Goal: Transaction & Acquisition: Purchase product/service

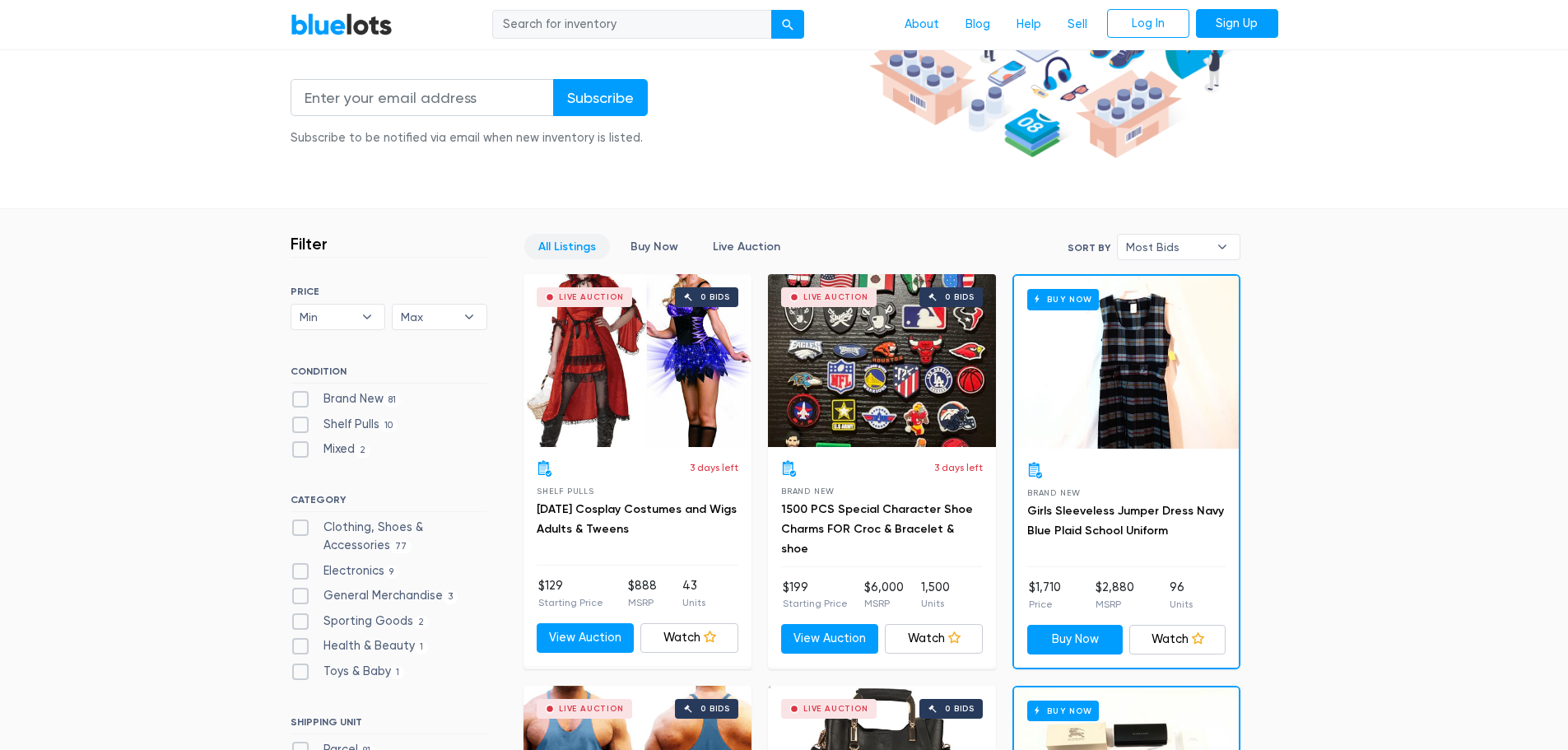
scroll to position [329, 0]
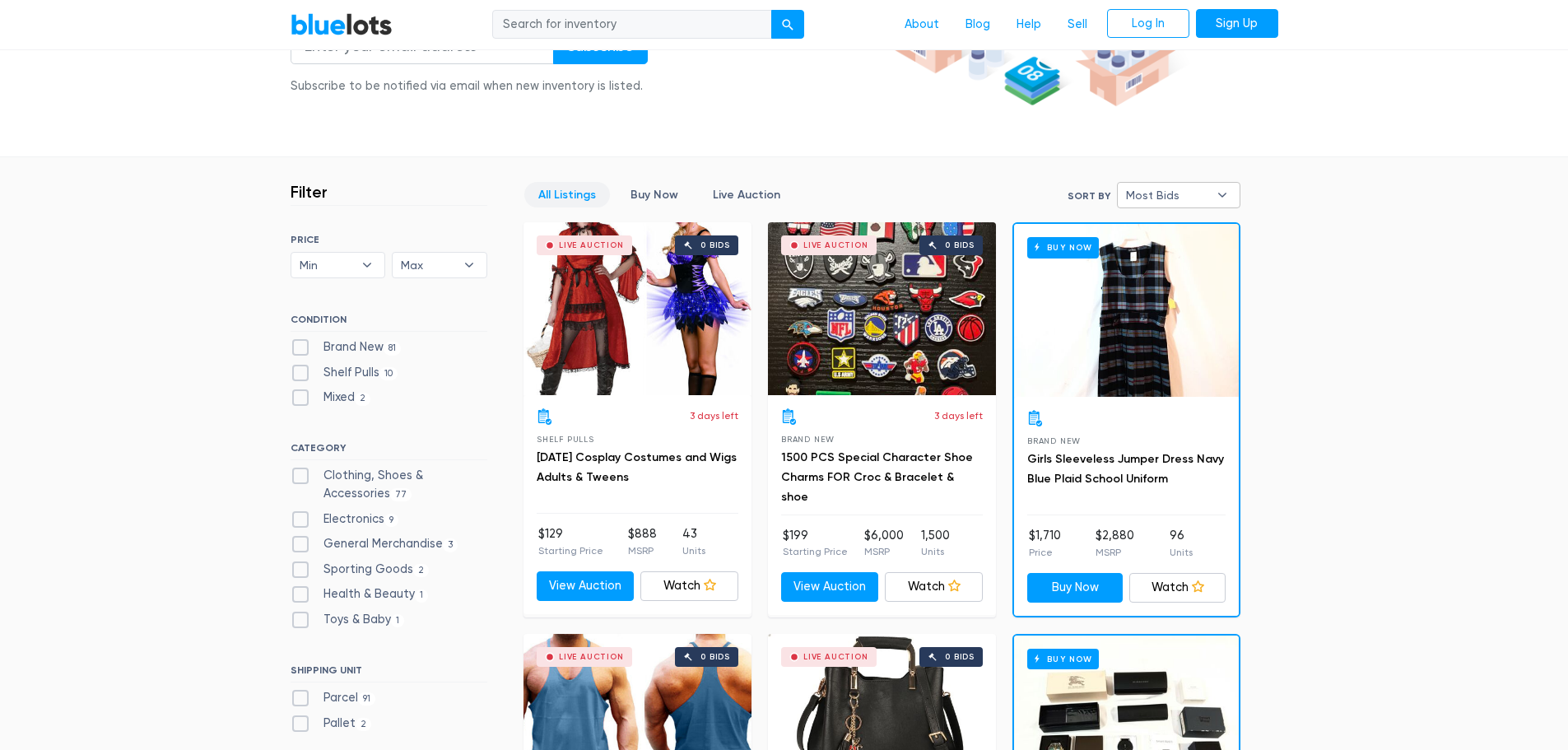
click at [1218, 182] on b "▾" at bounding box center [1222, 194] width 35 height 25
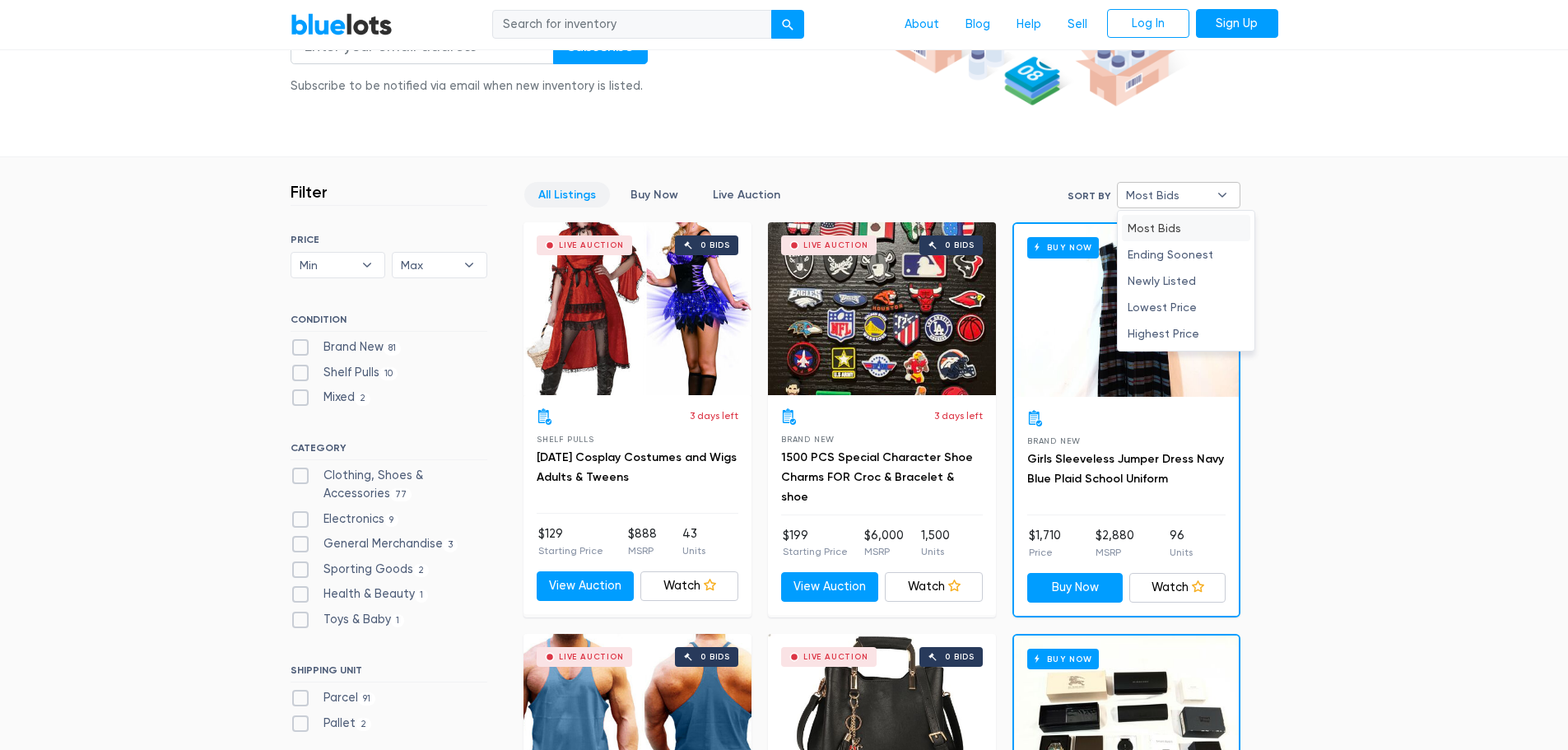
click at [1148, 277] on li "Newly Listed" at bounding box center [1186, 281] width 128 height 27
select select "newly_listed"
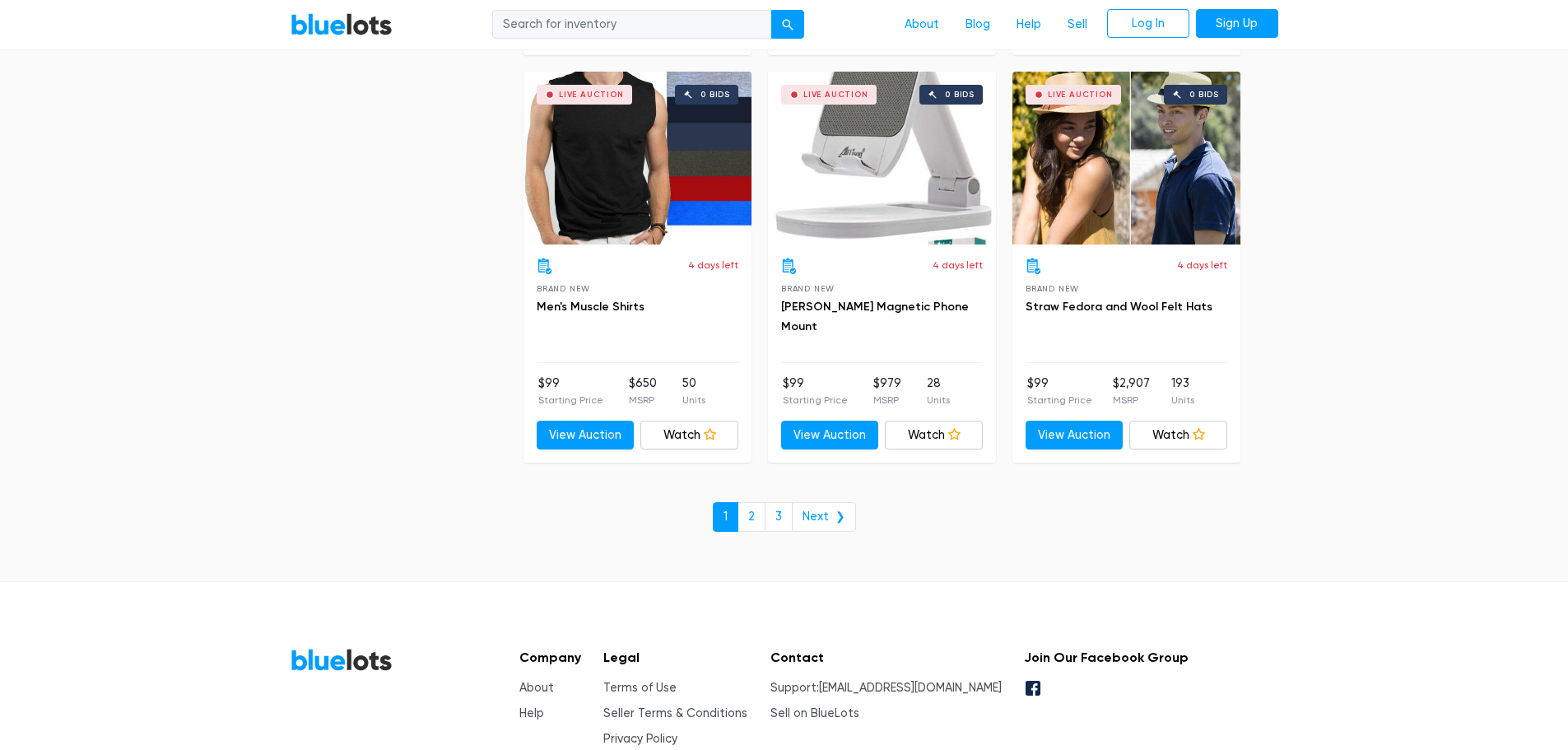
scroll to position [6314, 0]
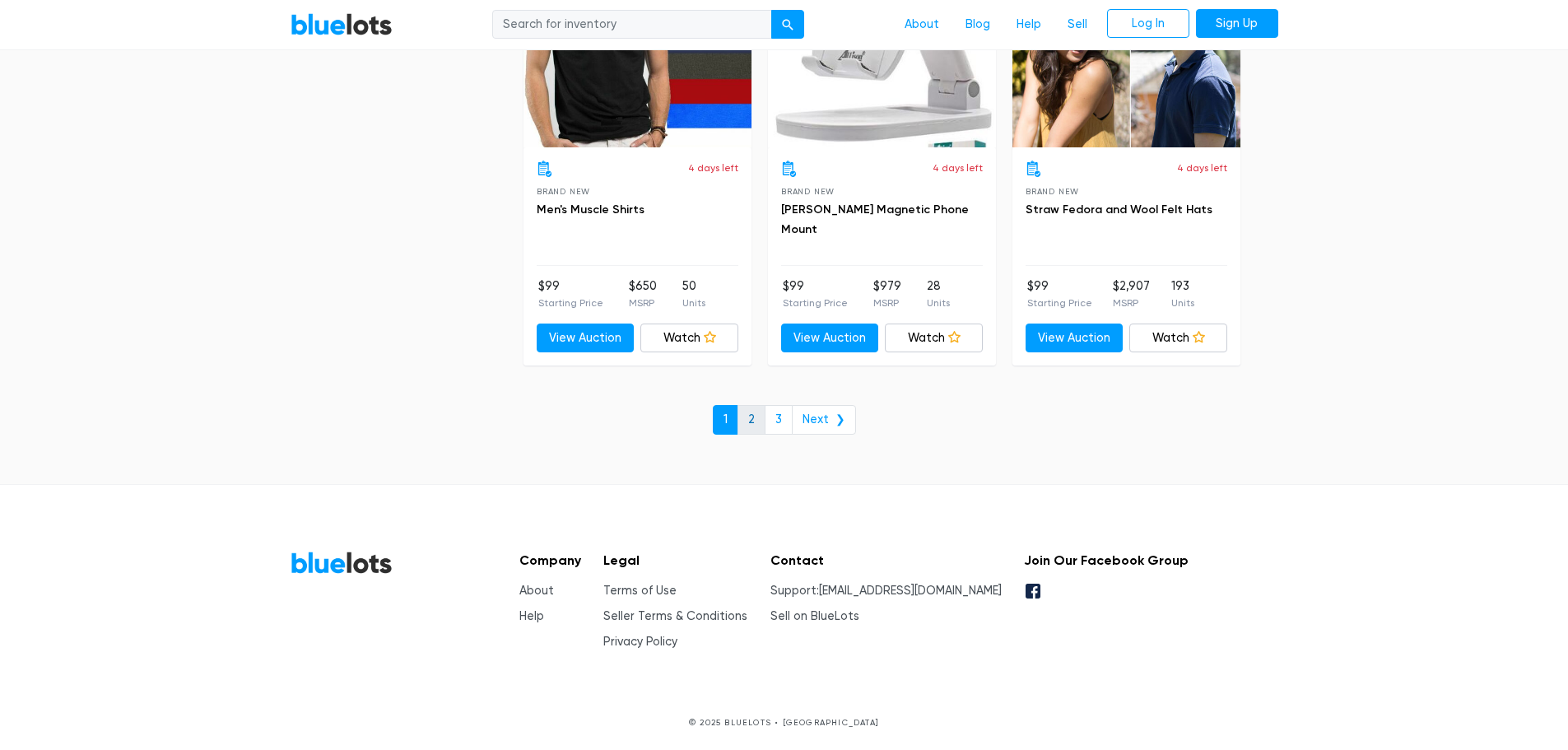
click at [747, 416] on link "2" at bounding box center [751, 420] width 28 height 29
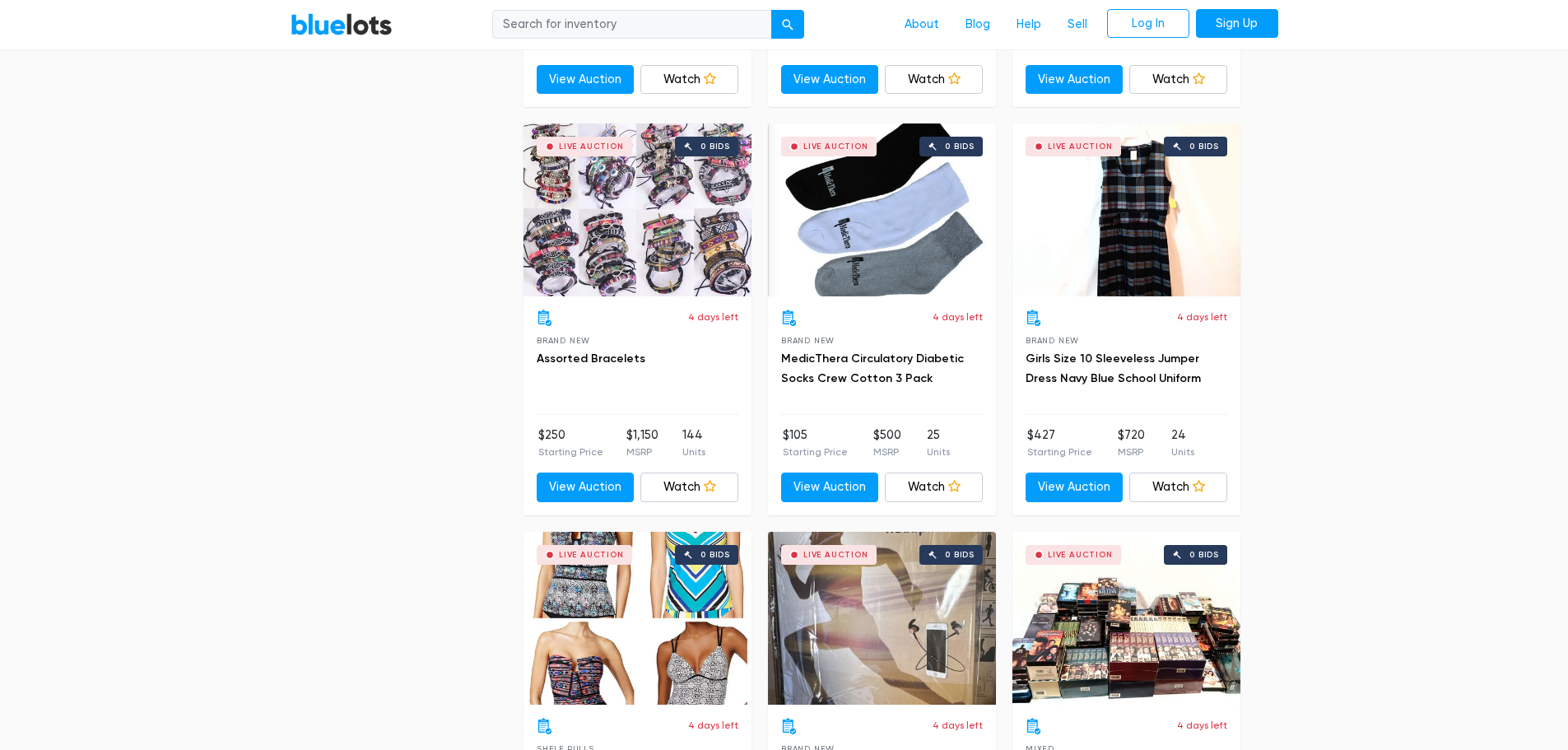
scroll to position [5907, 0]
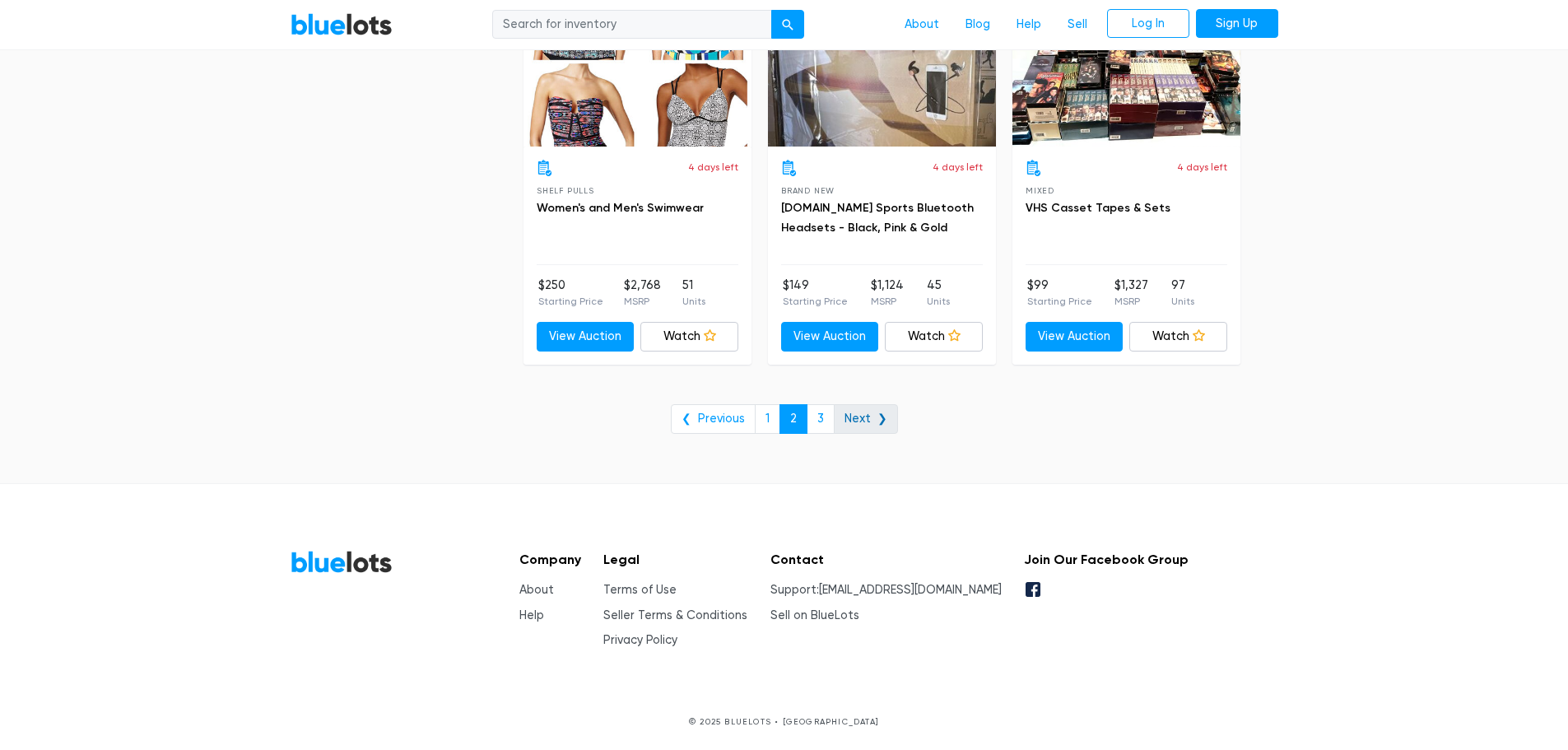
click at [877, 414] on link "Next ❯" at bounding box center [866, 419] width 64 height 29
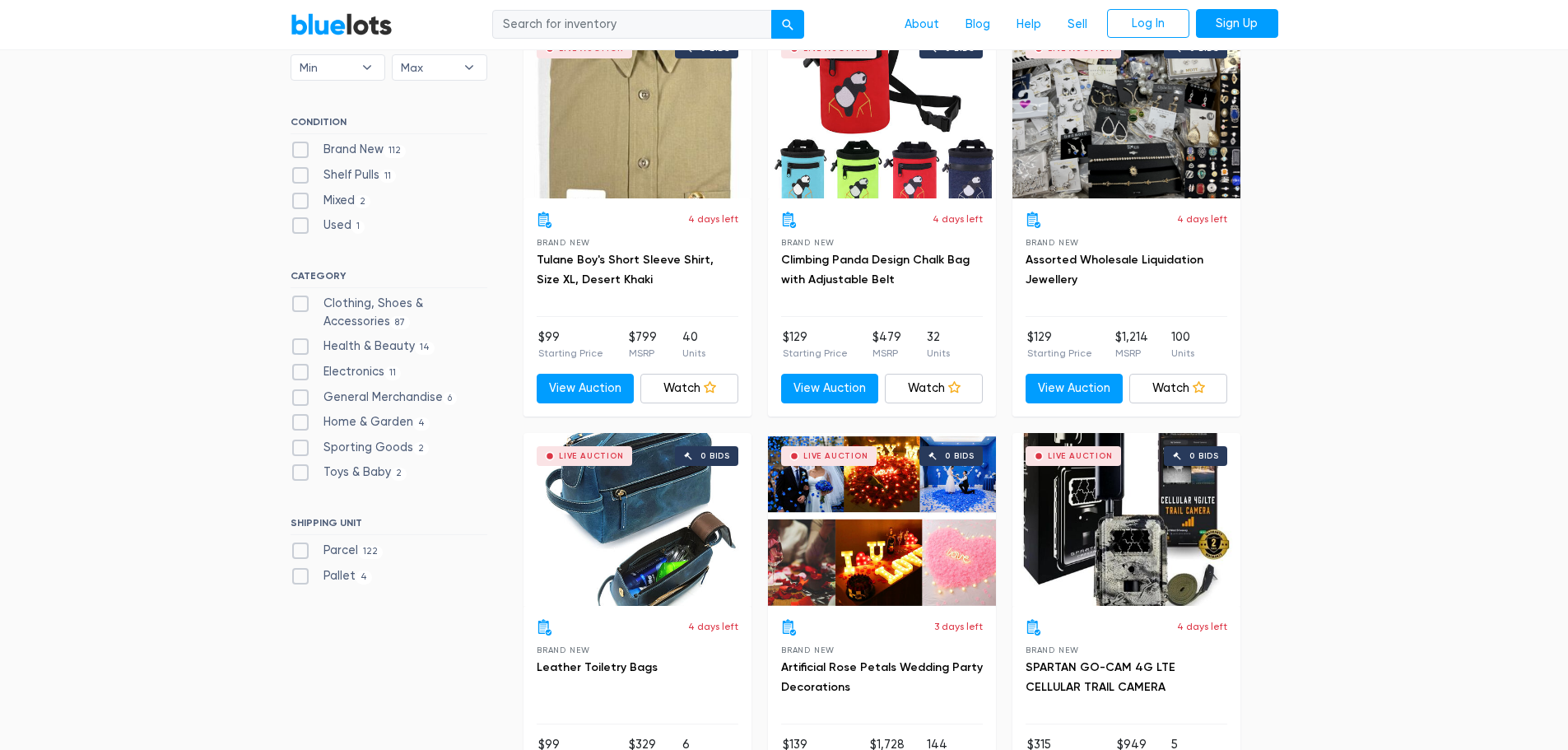
scroll to position [494, 0]
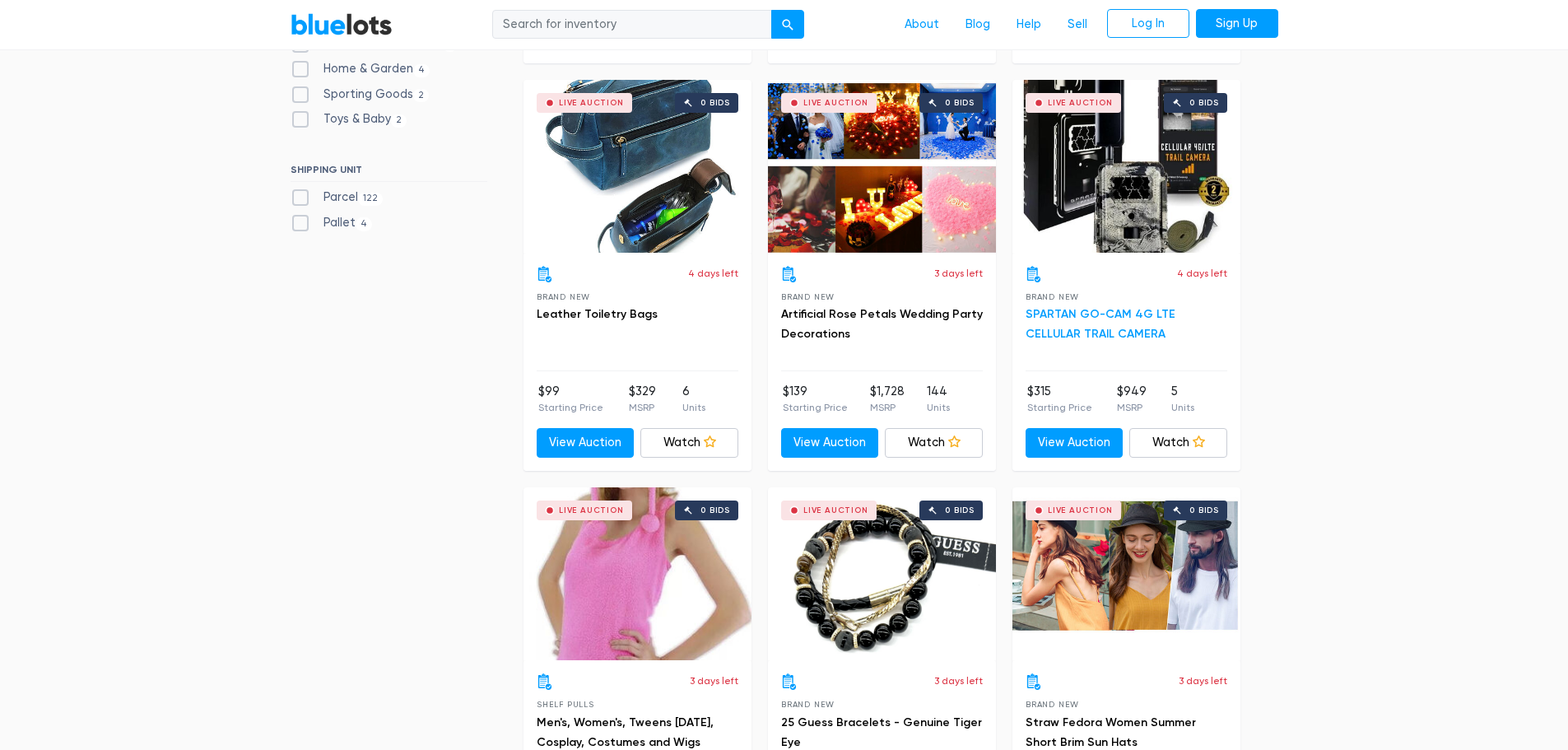
click at [1162, 313] on link "SPARTAN GO-CAM 4G LTE CELLULAR TRAIL CAMERA" at bounding box center [1099, 324] width 149 height 34
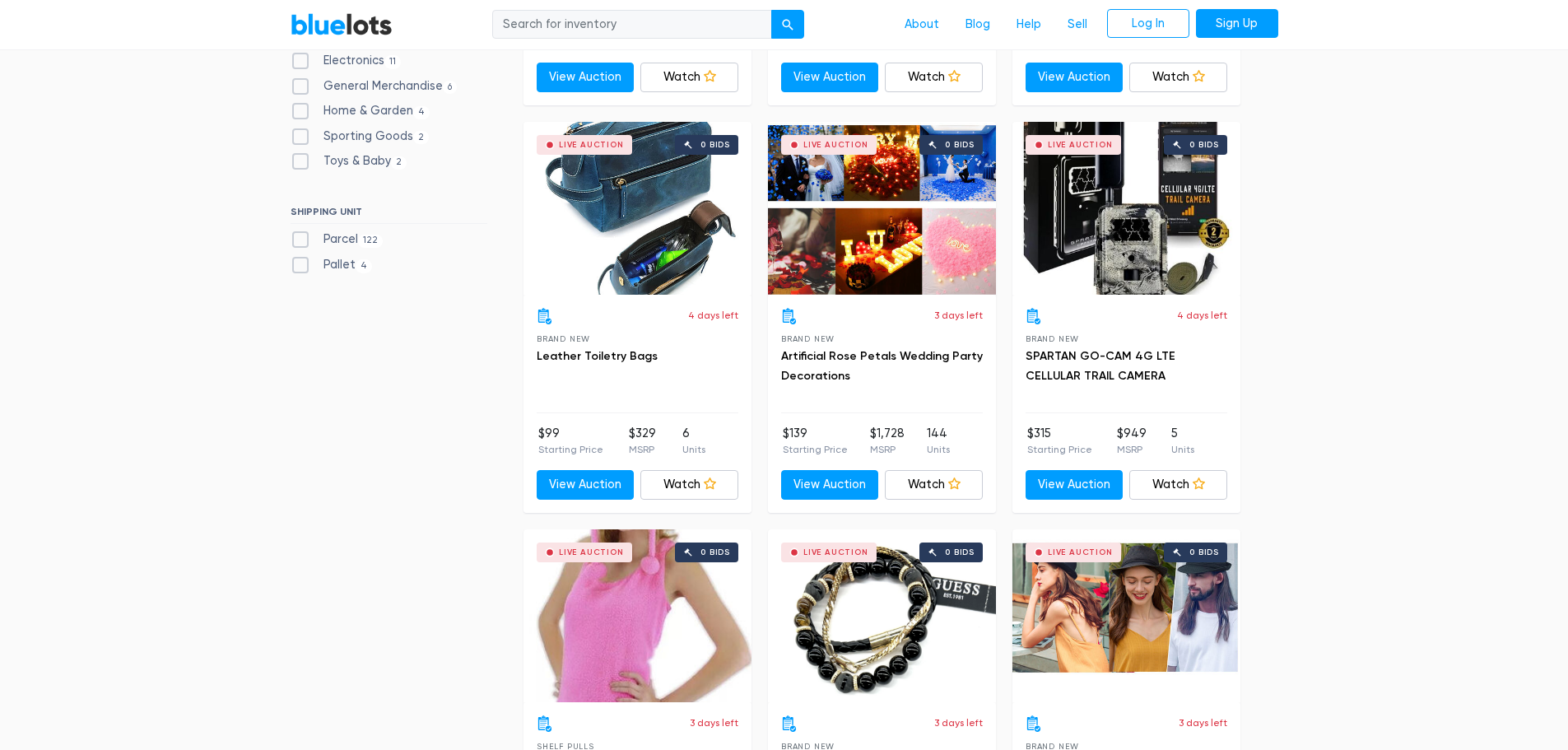
scroll to position [412, 0]
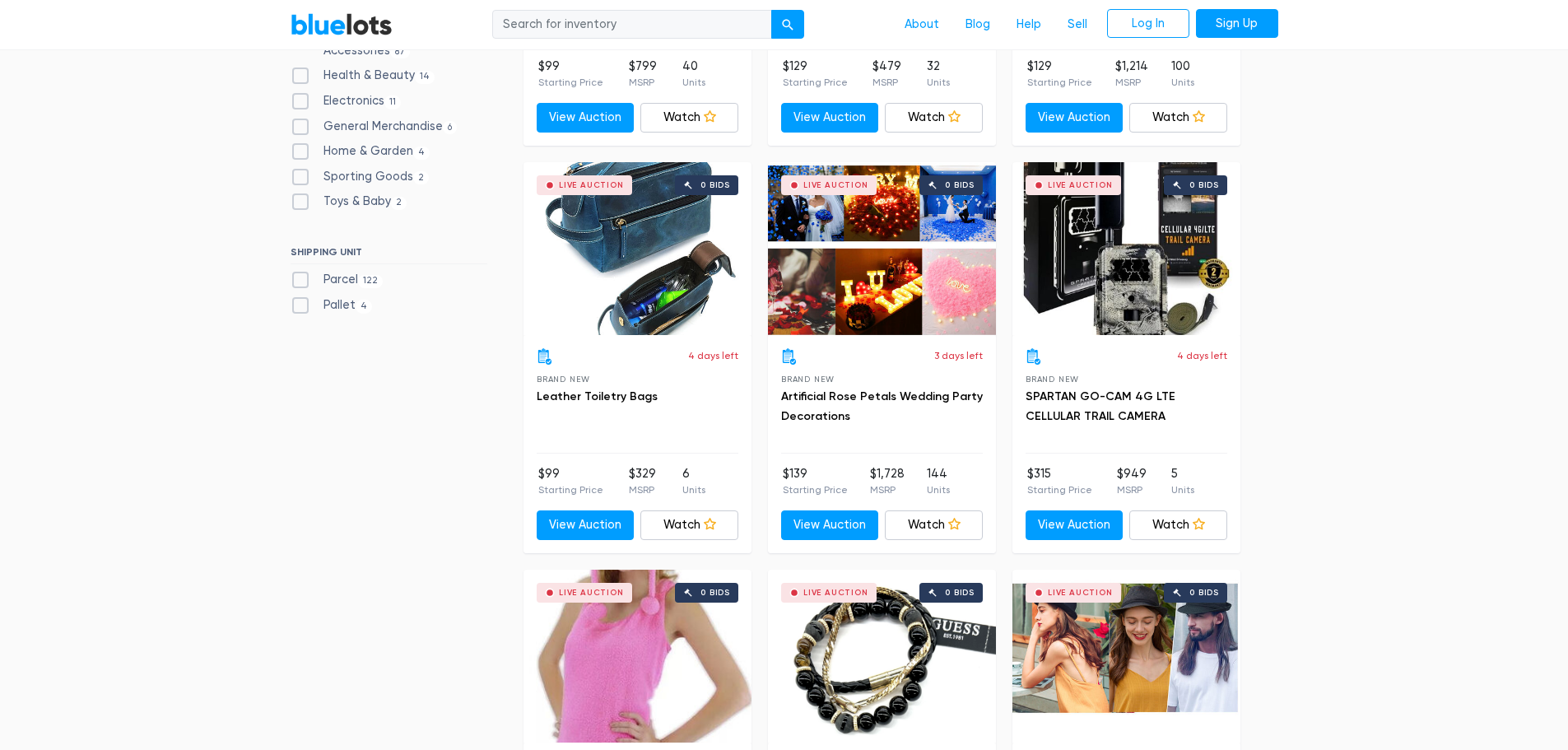
click at [1130, 248] on div "Live Auction 0 bids" at bounding box center [1126, 248] width 228 height 173
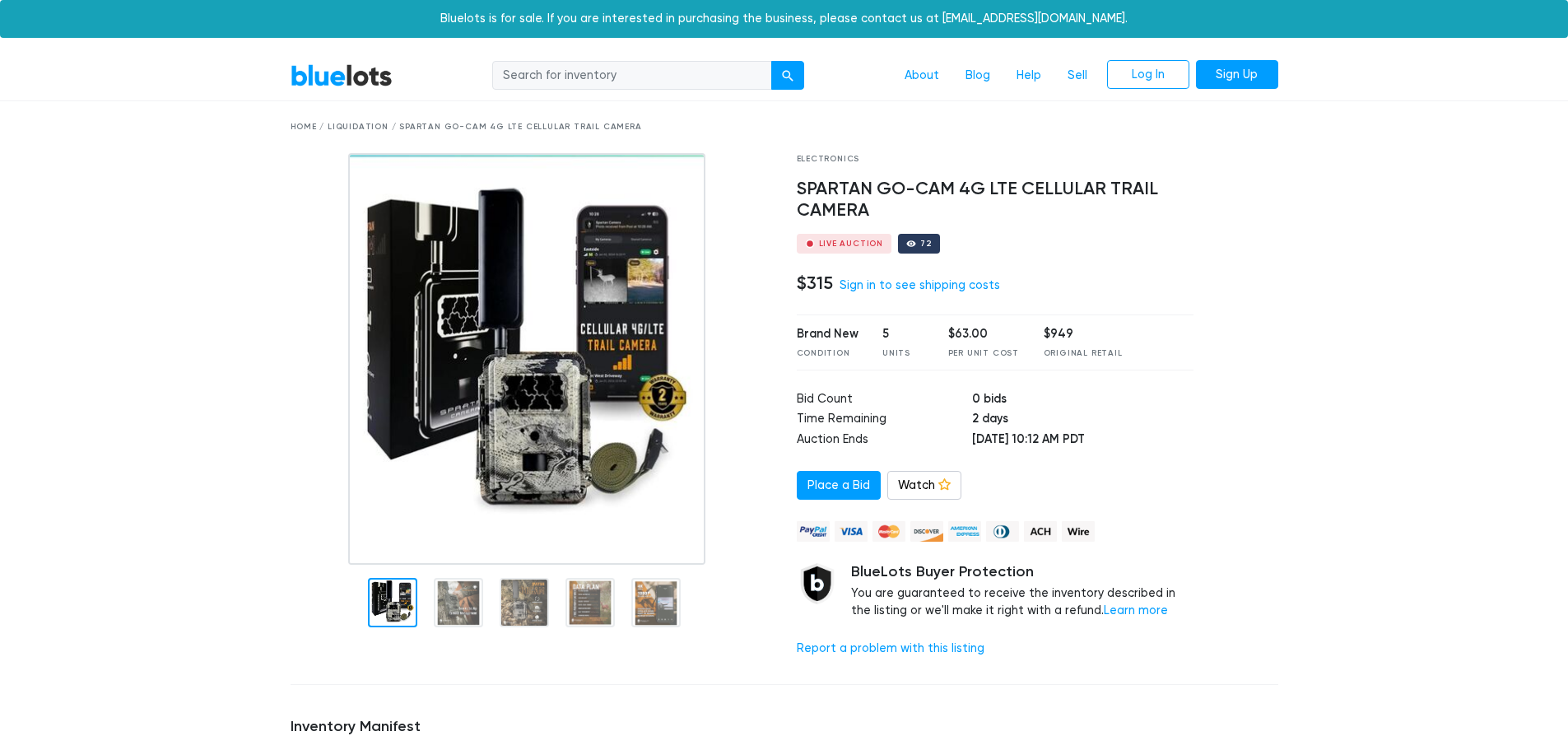
click at [1264, 268] on div at bounding box center [1248, 412] width 84 height 518
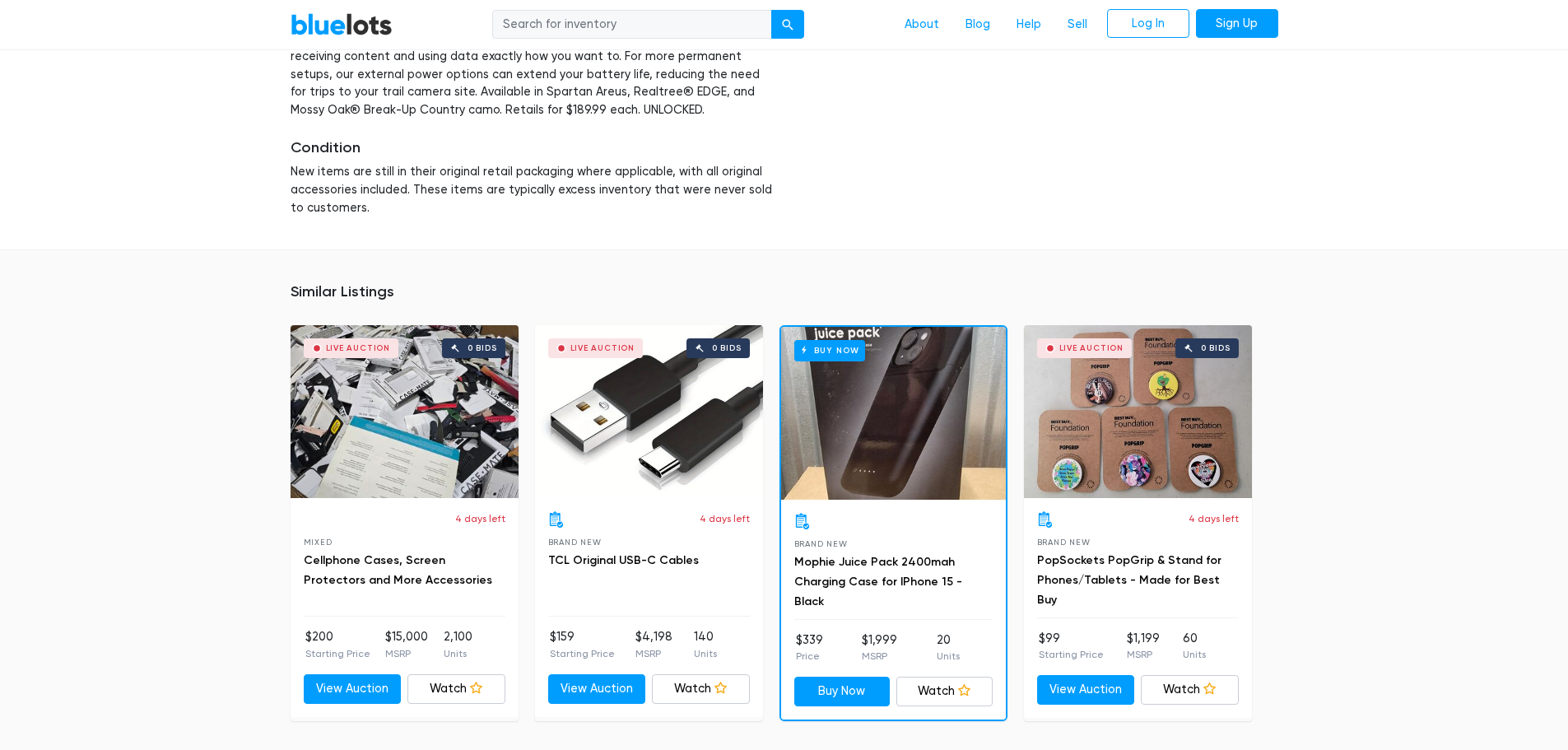
scroll to position [905, 0]
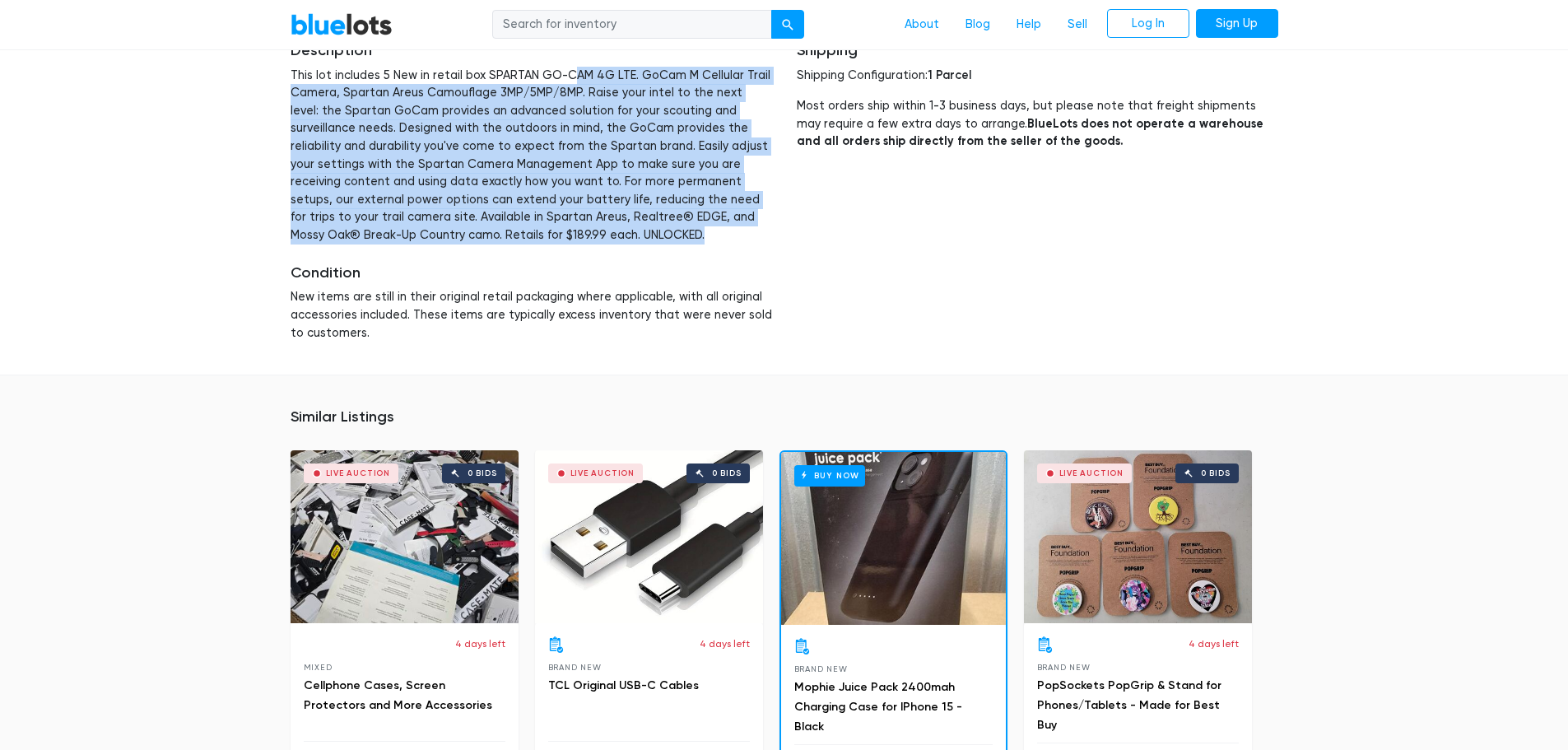
drag, startPoint x: 563, startPoint y: 71, endPoint x: 569, endPoint y: 231, distance: 160.1
click at [569, 231] on p "This lot includes 5 New in retail box SPARTAN GO-CAM 4G LTE. GoCam M Cellular T…" at bounding box center [531, 156] width 481 height 178
click at [569, 231] on p "This lot includes 5 New in retail box SPARTAN GO-CAM 4G LTE. GoCam M Cellular T…" at bounding box center [531, 156] width 481 height 178
drag, startPoint x: 497, startPoint y: 234, endPoint x: 505, endPoint y: 64, distance: 170.2
click at [505, 64] on div "Description This lot includes 5 New in retail box SPARTAN GO-CAM 4G LTE. GoCam …" at bounding box center [531, 143] width 481 height 203
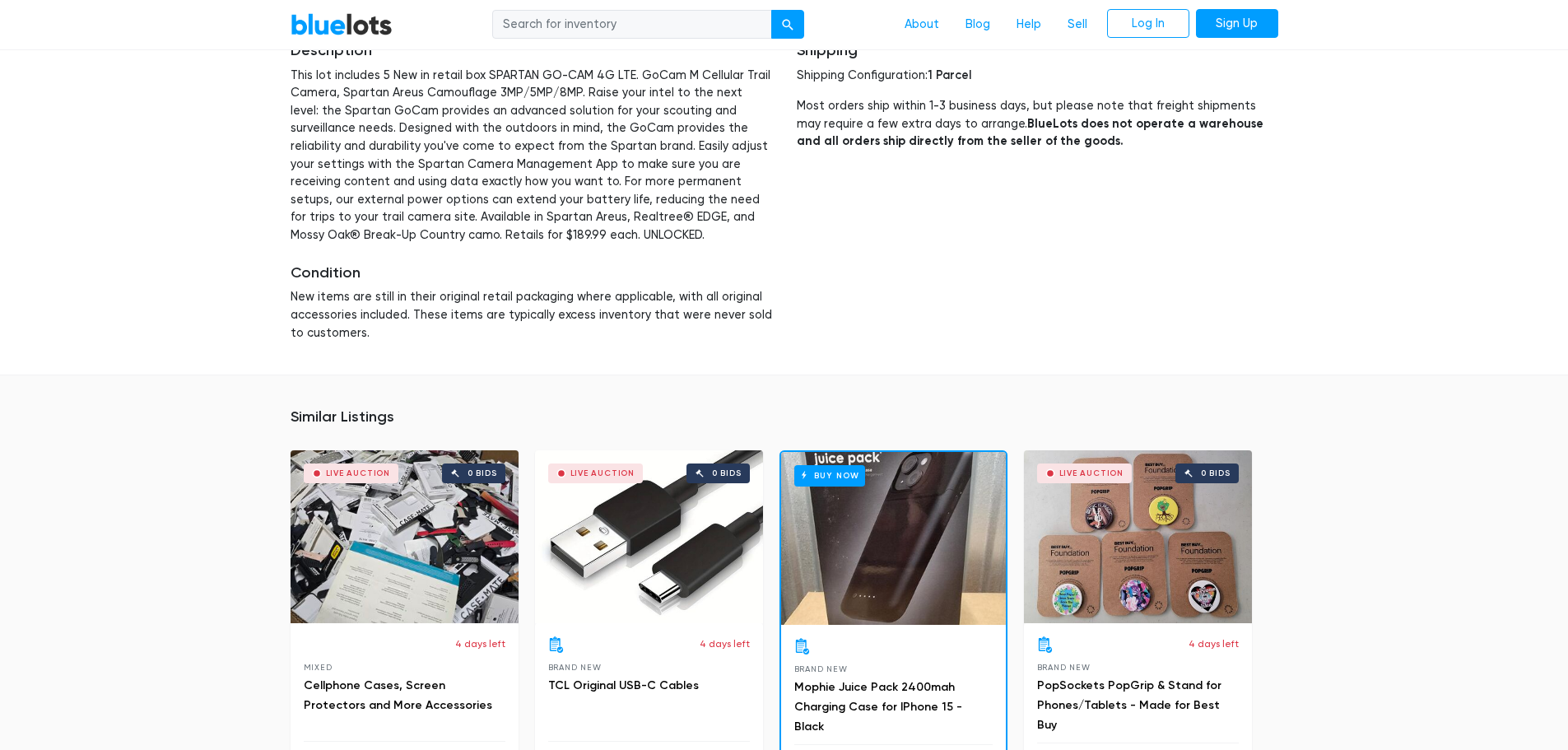
click at [1333, 136] on div "BlueLots About Blog Help Sell Log In Sign Up Home / Liquidation / SPARTAN GO-CA…" at bounding box center [784, 147] width 1568 height 2002
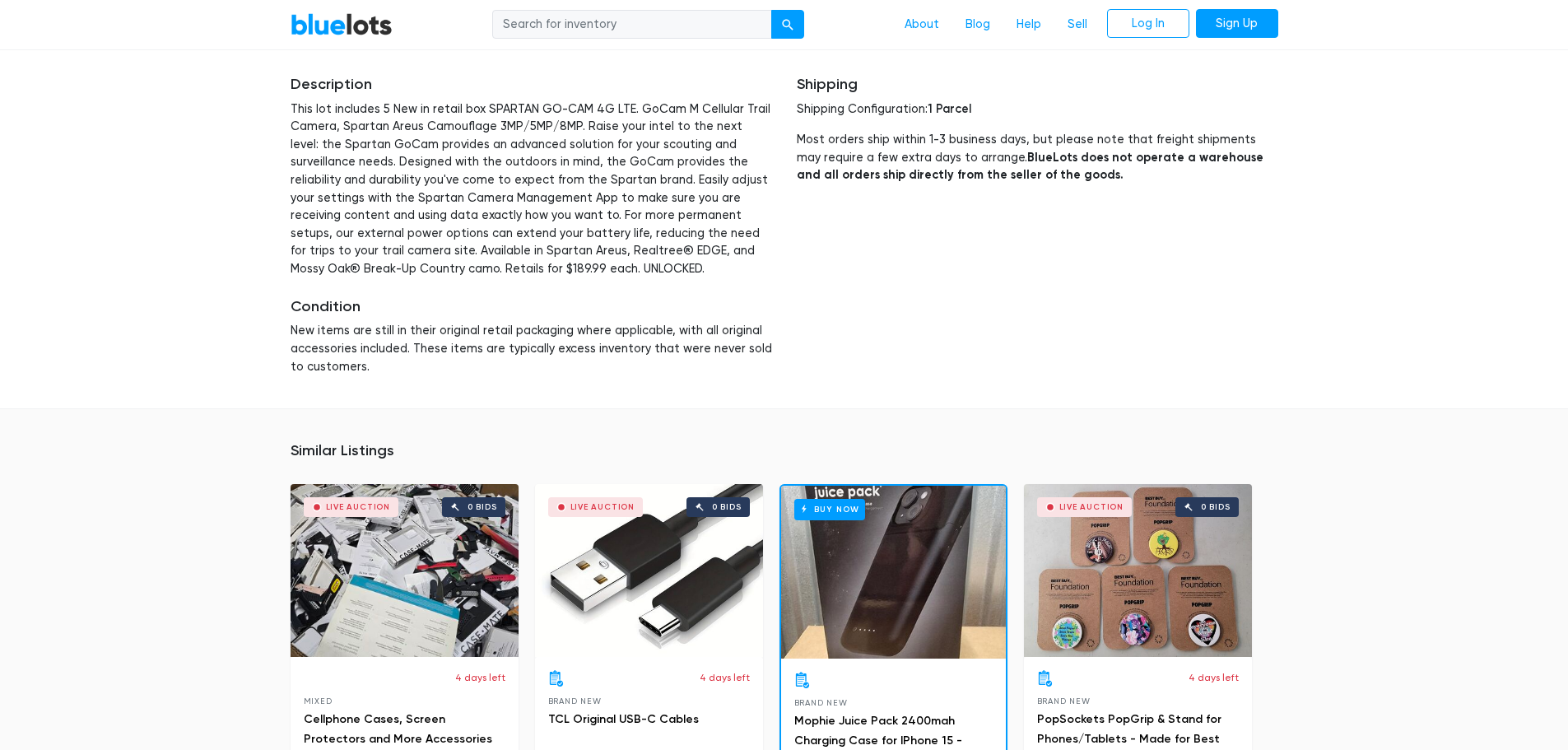
scroll to position [1070, 0]
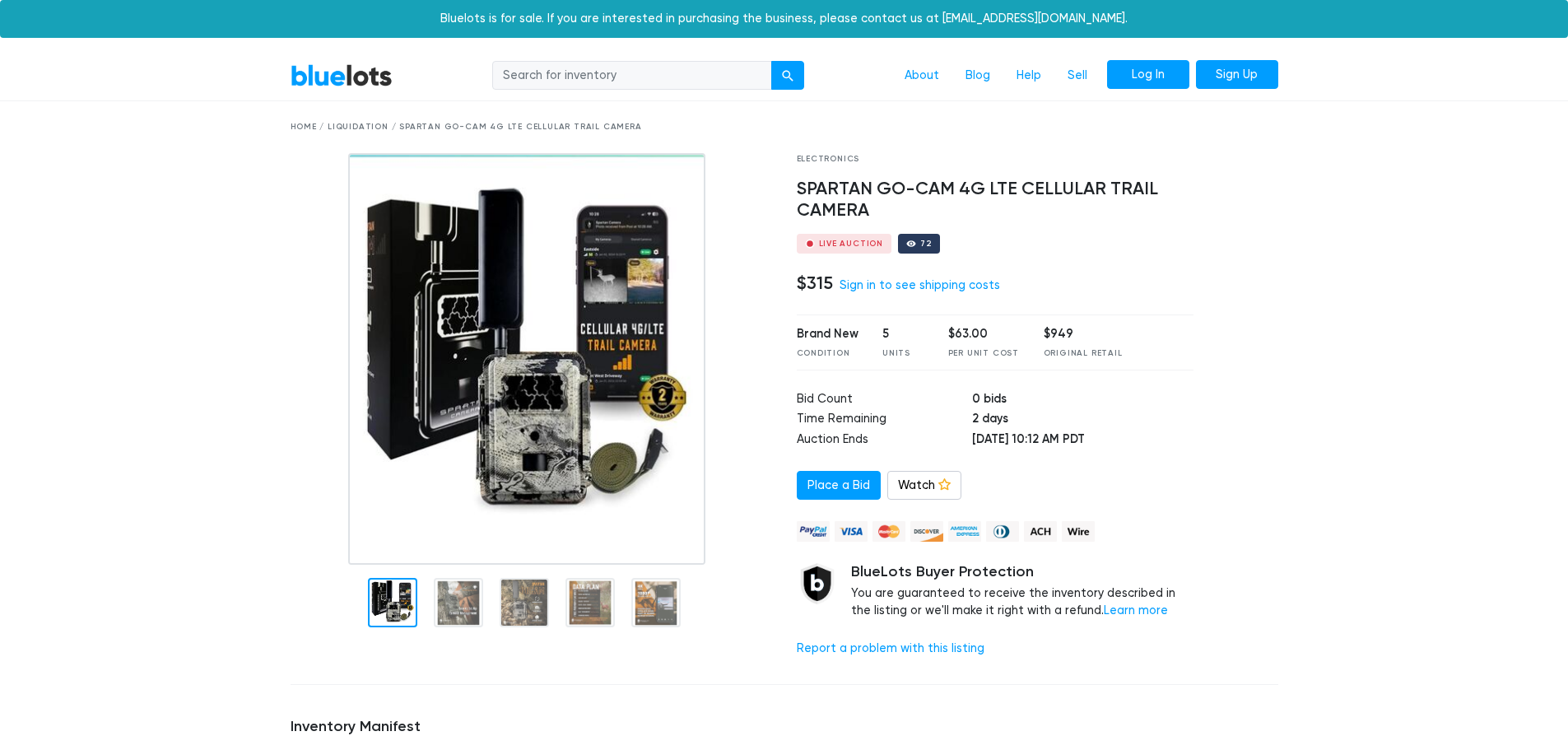
click at [1154, 75] on link "Log In" at bounding box center [1148, 75] width 83 height 29
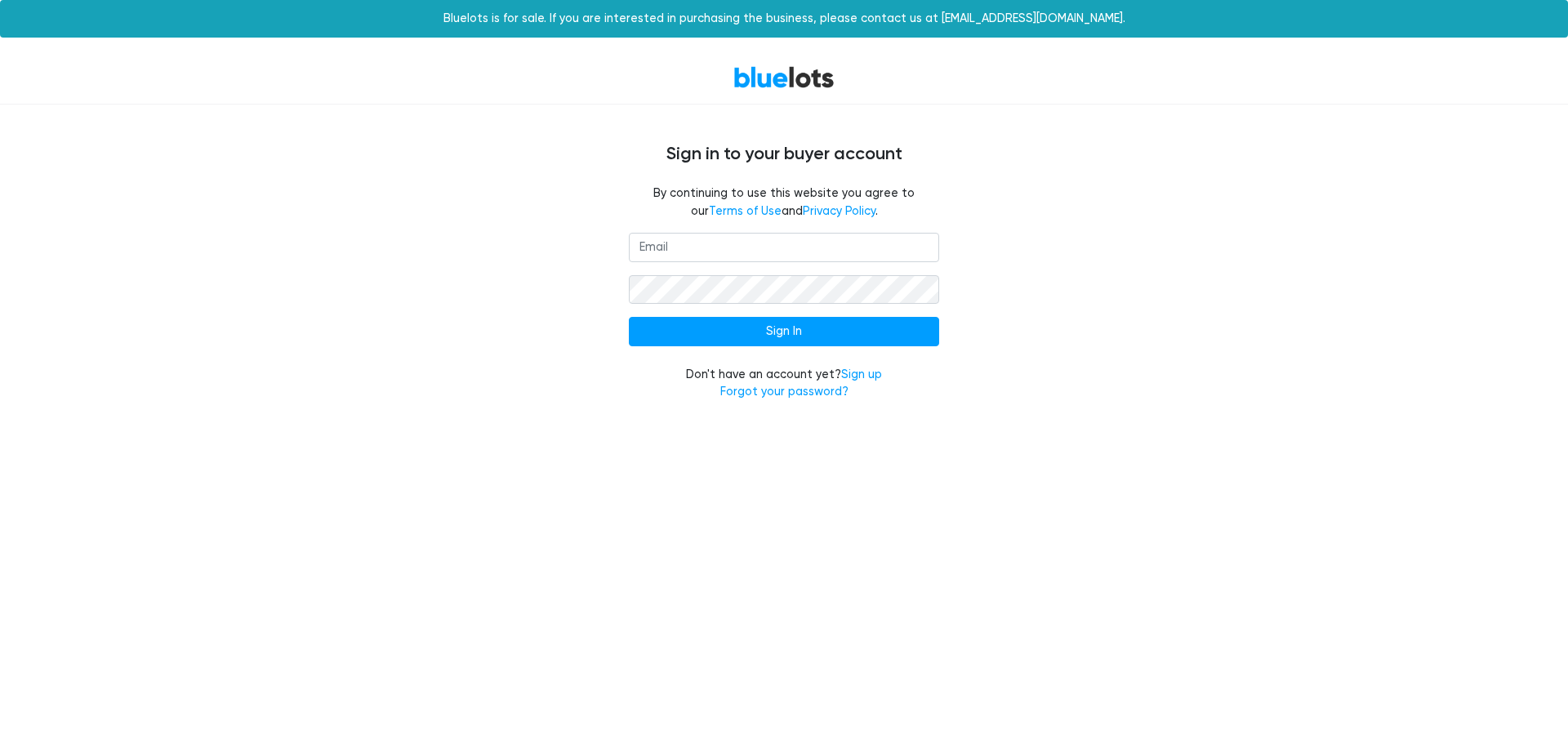
type input "ben.sobieck@gmail.com"
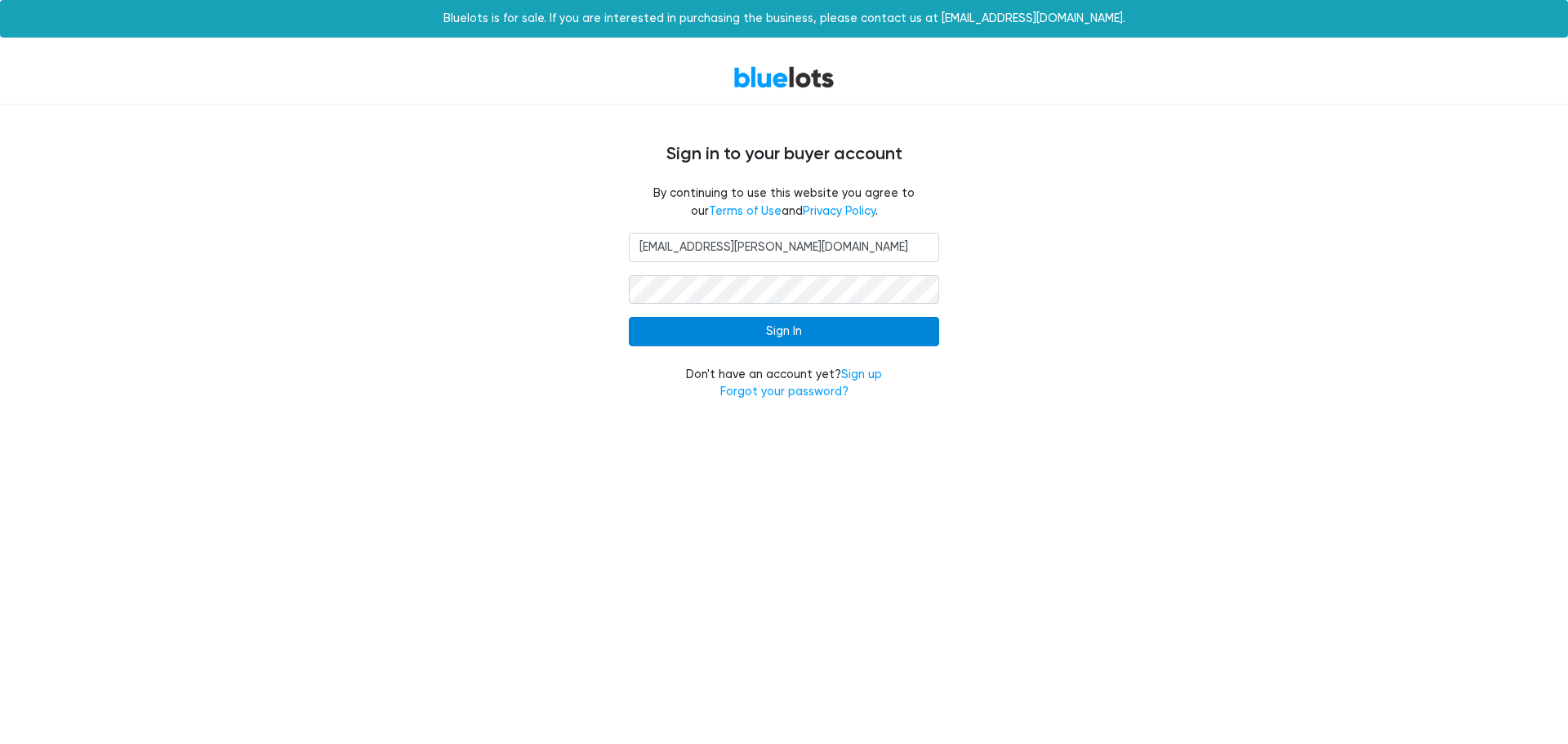
click at [801, 328] on input "Sign In" at bounding box center [784, 331] width 310 height 29
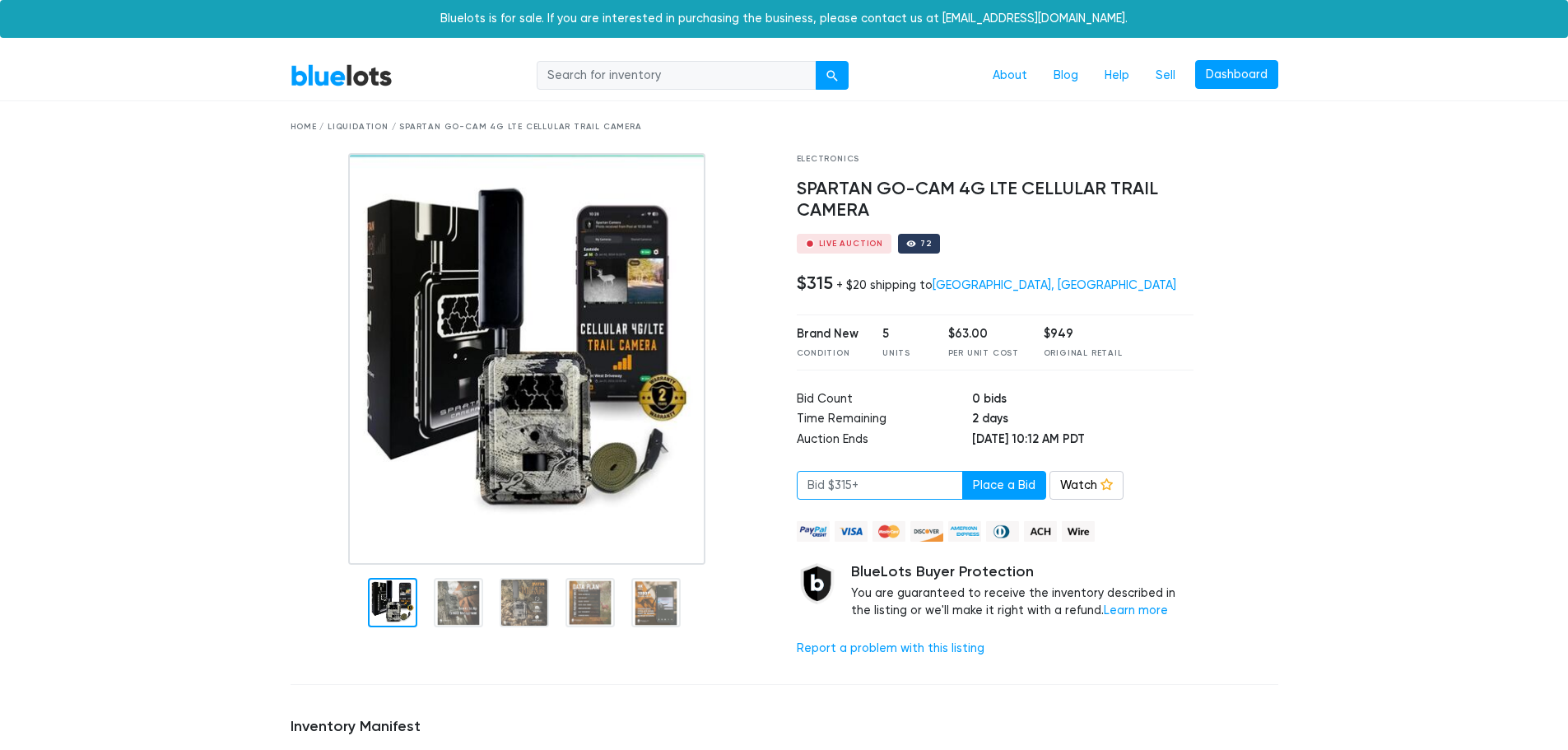
click at [884, 479] on input "number" at bounding box center [879, 485] width 166 height 29
click at [1000, 481] on button "Place a Bid" at bounding box center [1004, 485] width 84 height 29
click at [1082, 486] on link "Watch" at bounding box center [1086, 485] width 74 height 29
drag, startPoint x: 832, startPoint y: 278, endPoint x: 788, endPoint y: 279, distance: 44.0
click at [788, 279] on div "Electronics SPARTAN GO-CAM 4G LTE CELLULAR TRAIL CAMERA Live Auction 72 $315 + …" at bounding box center [995, 412] width 422 height 518
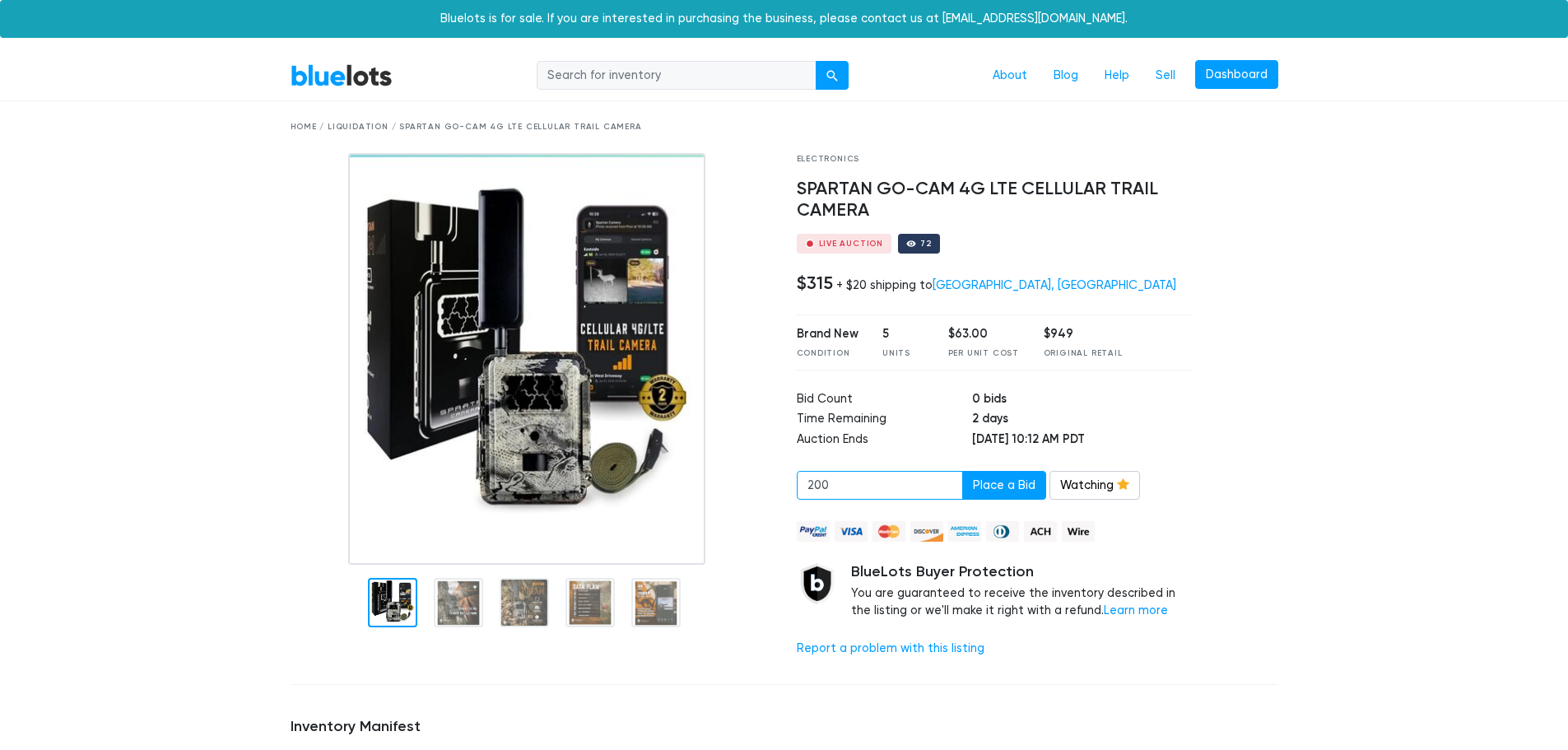
click at [896, 494] on input "200" at bounding box center [879, 485] width 166 height 29
click at [1243, 331] on div at bounding box center [1248, 412] width 84 height 518
drag, startPoint x: 849, startPoint y: 503, endPoint x: 839, endPoint y: 500, distance: 10.4
click at [848, 507] on div "Electronics SPARTAN GO-CAM 4G LTE CELLULAR TRAIL CAMERA Live Auction 72 $315 + …" at bounding box center [995, 412] width 422 height 518
drag, startPoint x: 866, startPoint y: 486, endPoint x: 657, endPoint y: 469, distance: 209.7
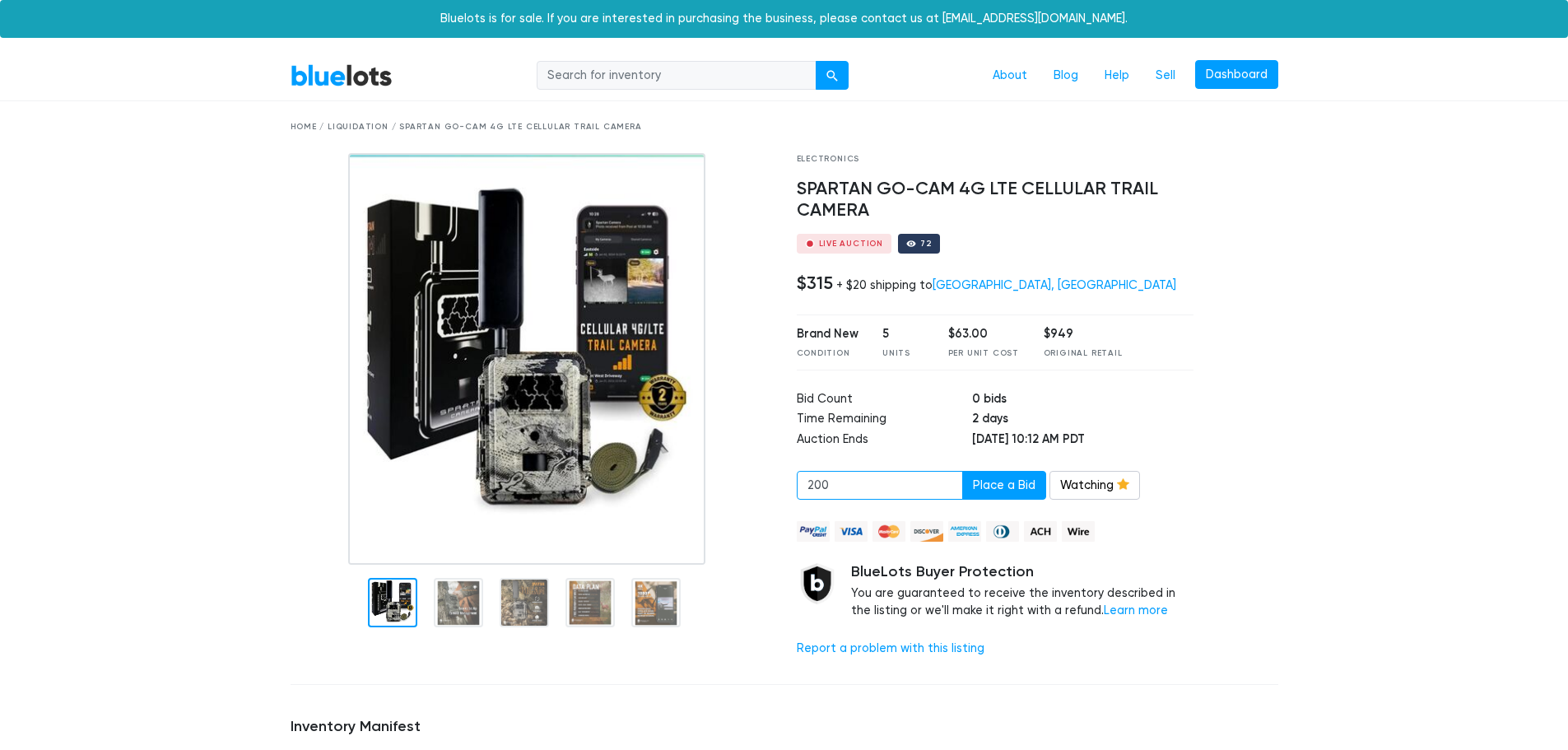
click at [661, 470] on div "Electronics SPARTAN GO-CAM 4G LTE CELLULAR TRAIL CAMERA Live Auction 72 $315 + …" at bounding box center [784, 412] width 1012 height 518
type input "150"
click at [996, 491] on button "Place a Bid" at bounding box center [1004, 485] width 84 height 29
click at [1287, 229] on div at bounding box center [1248, 412] width 84 height 518
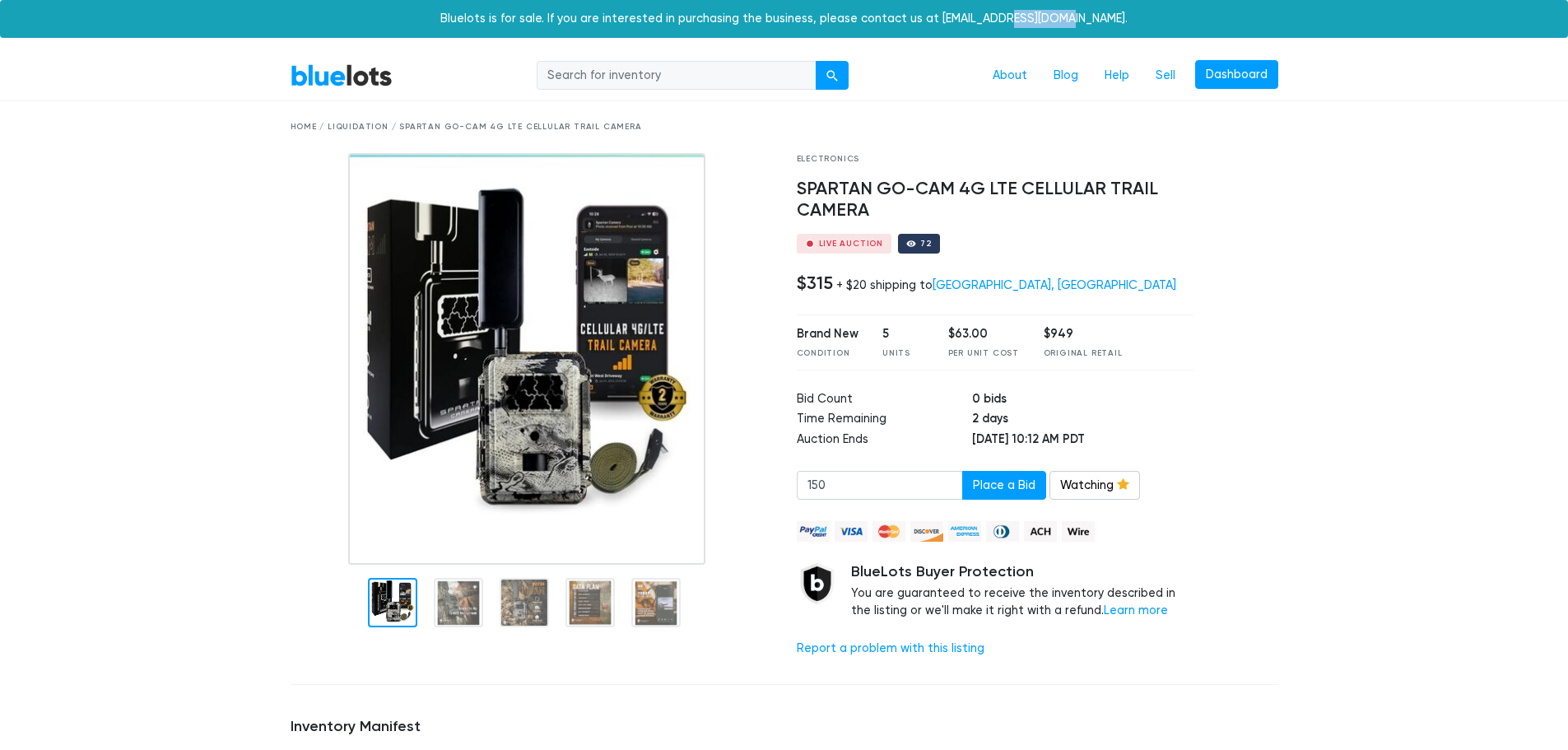
drag, startPoint x: 1027, startPoint y: 23, endPoint x: 1078, endPoint y: 20, distance: 51.1
click at [1081, 19] on div "Bluelots is for sale. If you are interested in purchasing the business, please …" at bounding box center [784, 18] width 1568 height 38
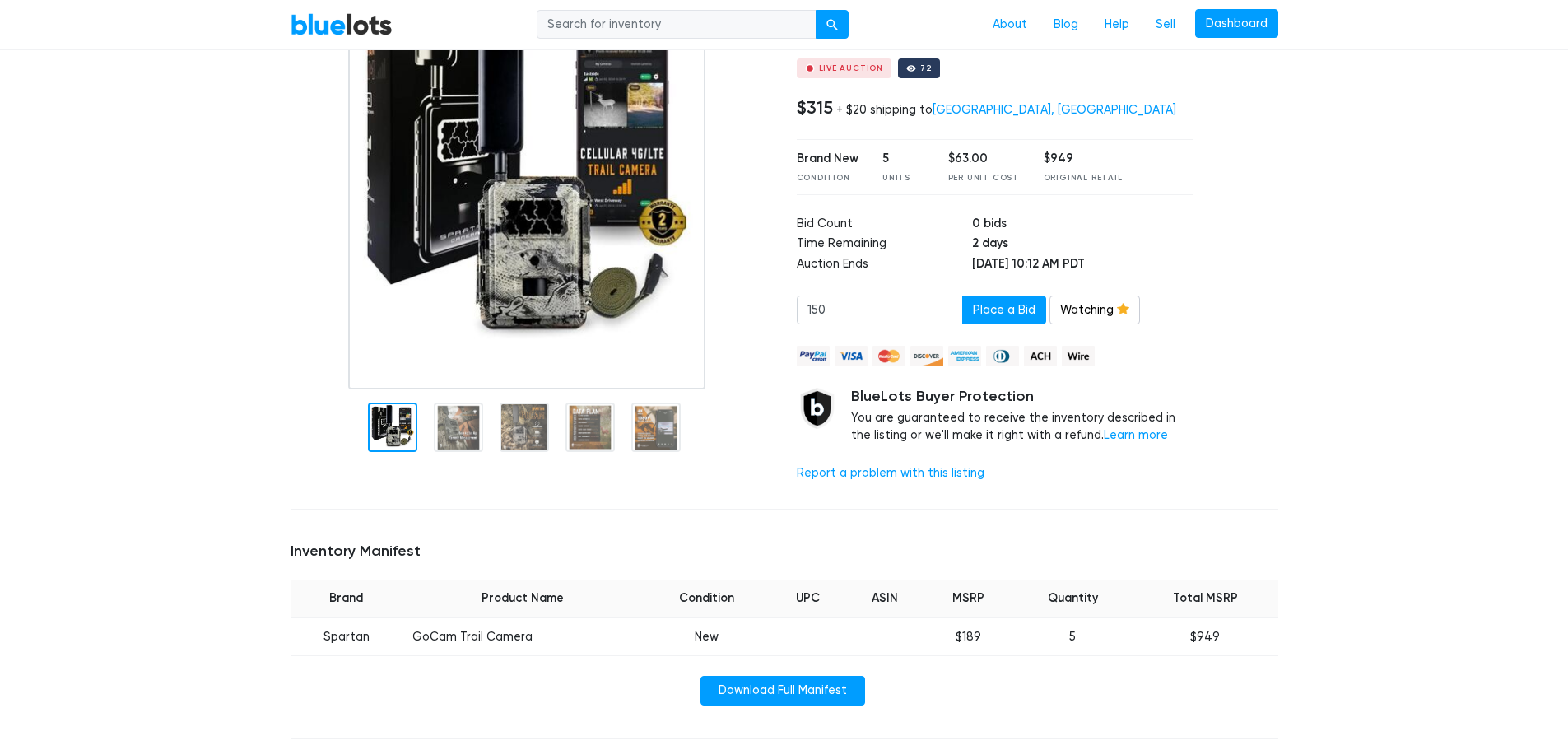
scroll to position [83, 0]
